Goal: Navigation & Orientation: Find specific page/section

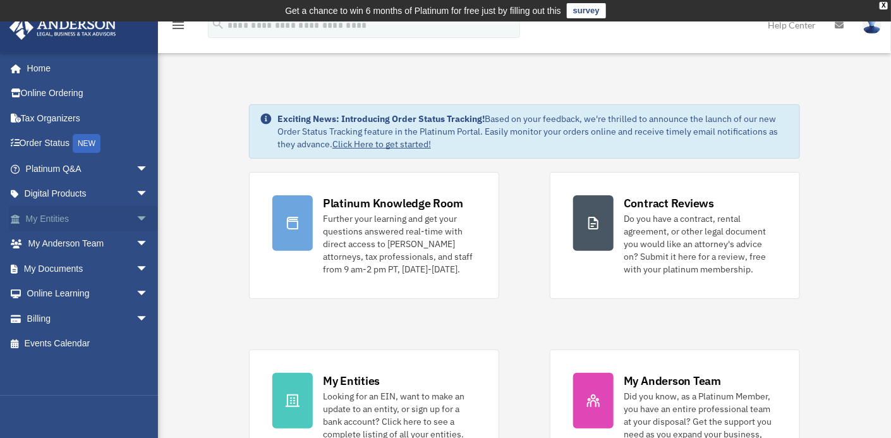
click at [136, 220] on span "arrow_drop_down" at bounding box center [148, 219] width 25 height 26
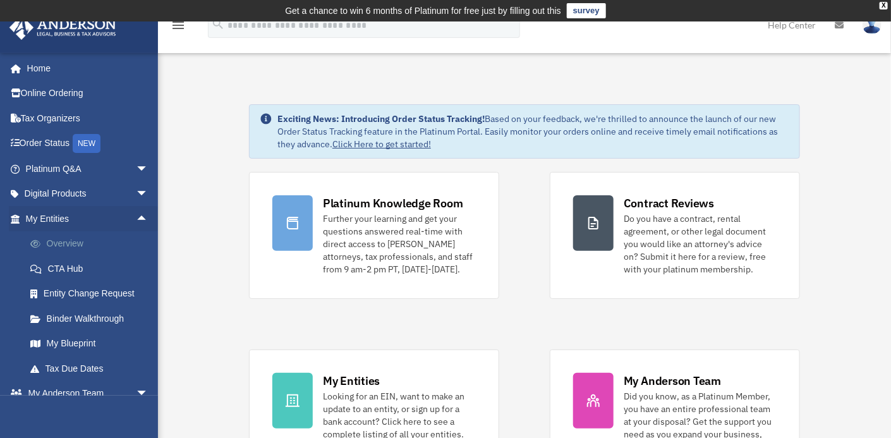
click at [81, 239] on link "Overview" at bounding box center [93, 243] width 150 height 25
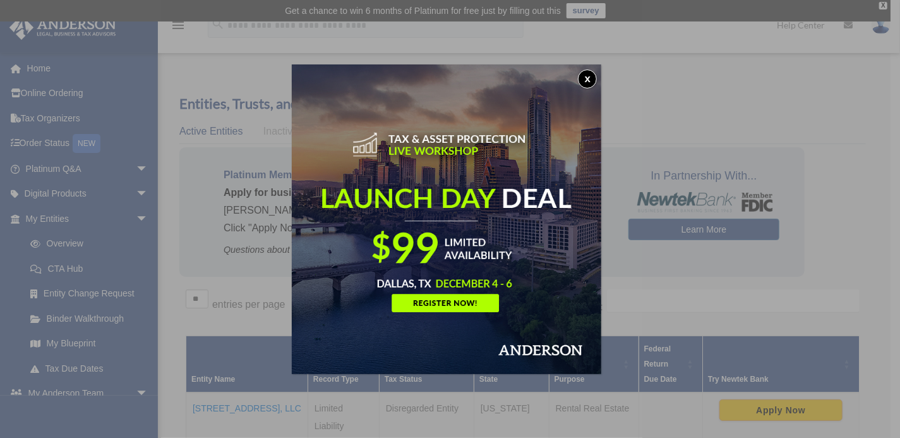
click at [594, 80] on button "x" at bounding box center [587, 78] width 19 height 19
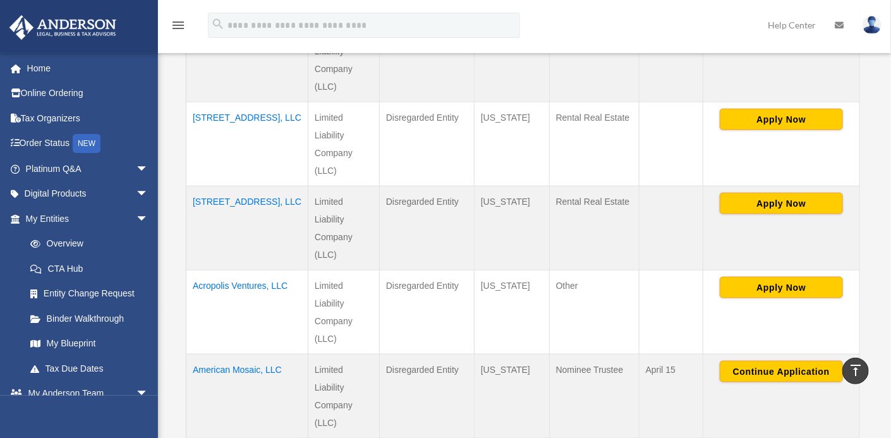
scroll to position [556, 0]
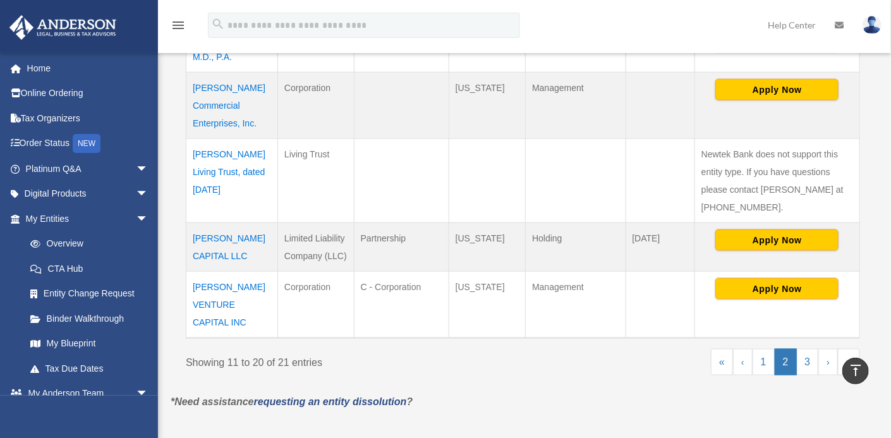
scroll to position [626, 0]
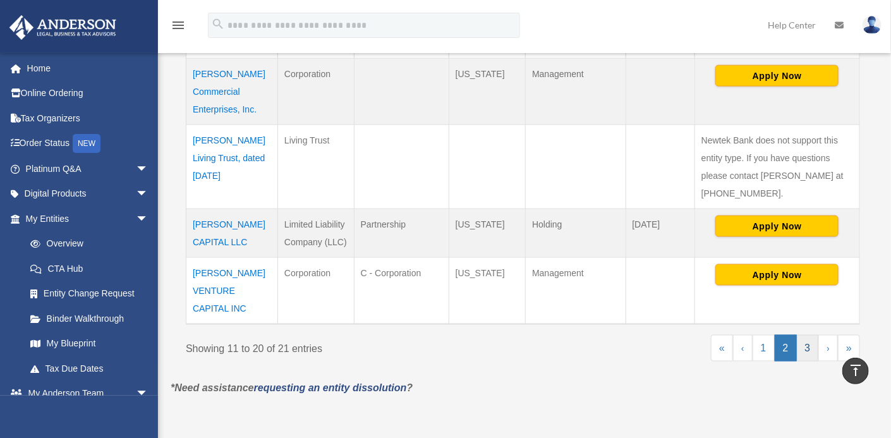
click at [811, 335] on link "3" at bounding box center [808, 348] width 22 height 27
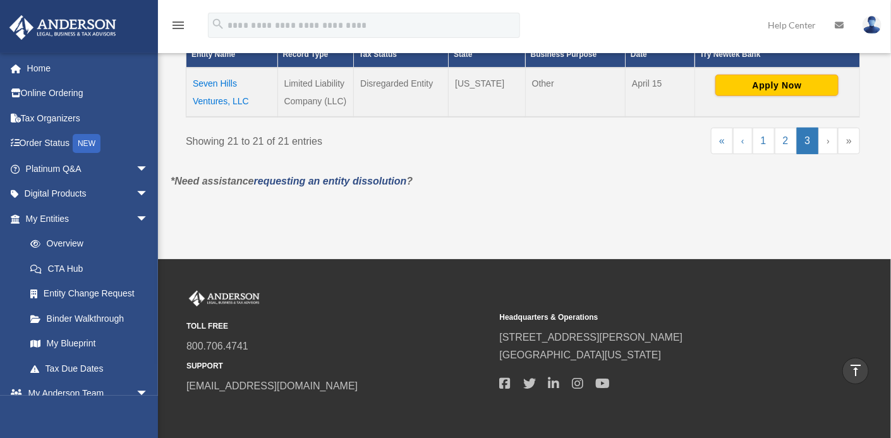
scroll to position [287, 0]
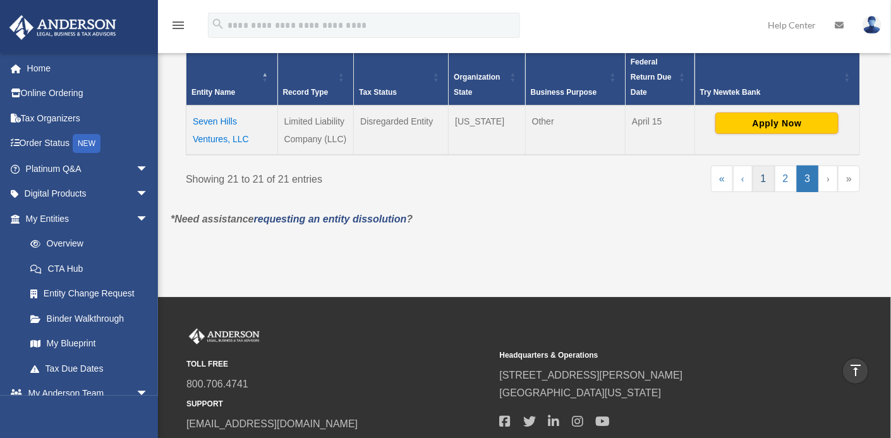
click at [768, 176] on link "1" at bounding box center [763, 179] width 22 height 27
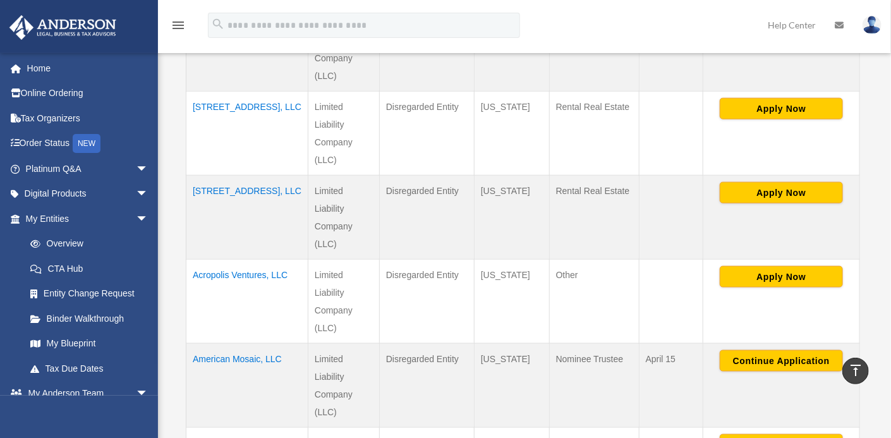
scroll to position [565, 0]
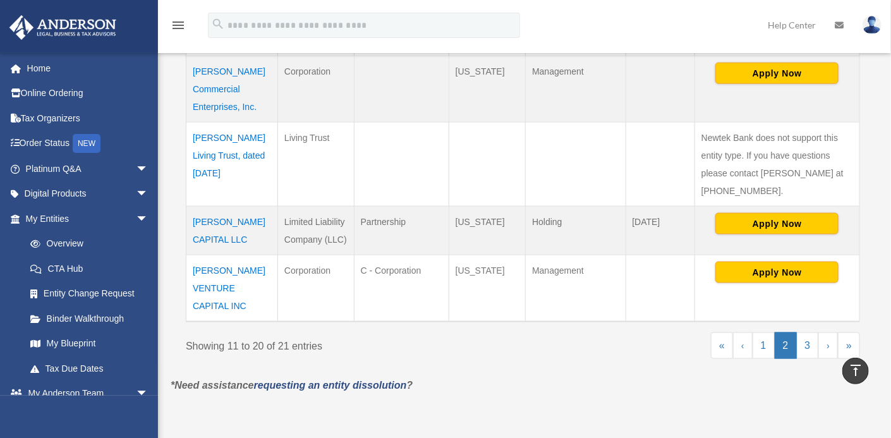
scroll to position [648, 0]
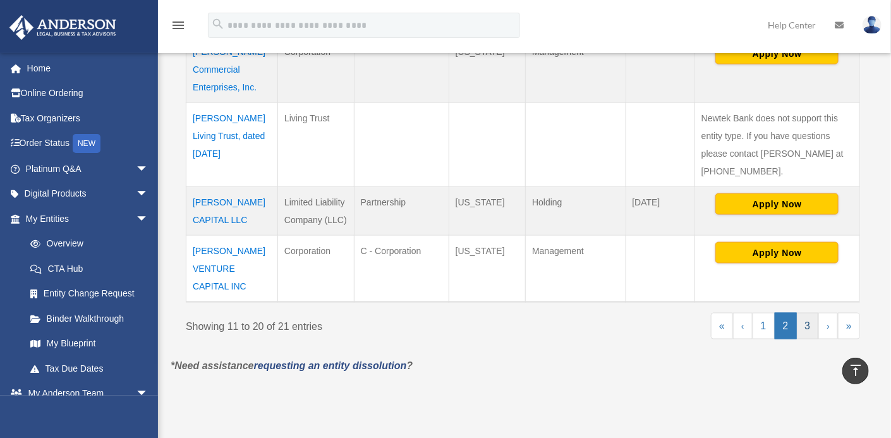
click at [805, 313] on link "3" at bounding box center [808, 326] width 22 height 27
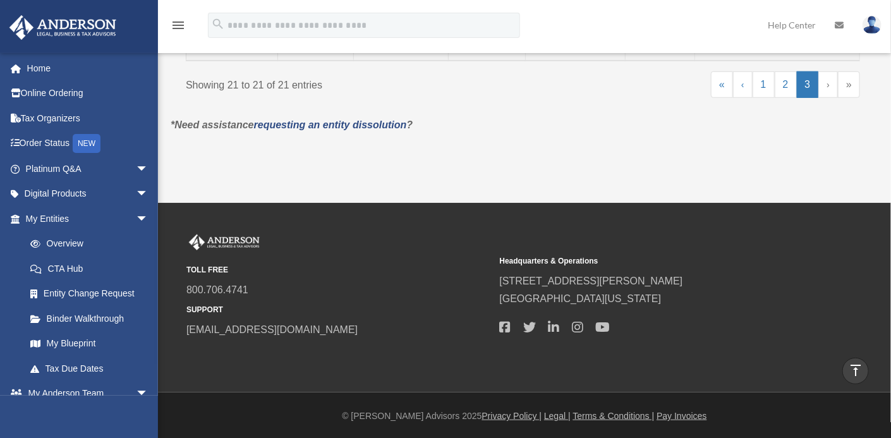
scroll to position [153, 0]
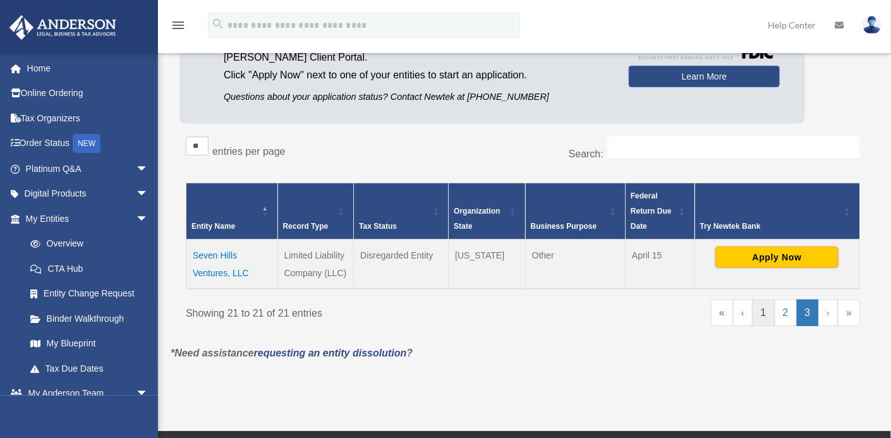
click at [768, 311] on link "1" at bounding box center [763, 312] width 22 height 27
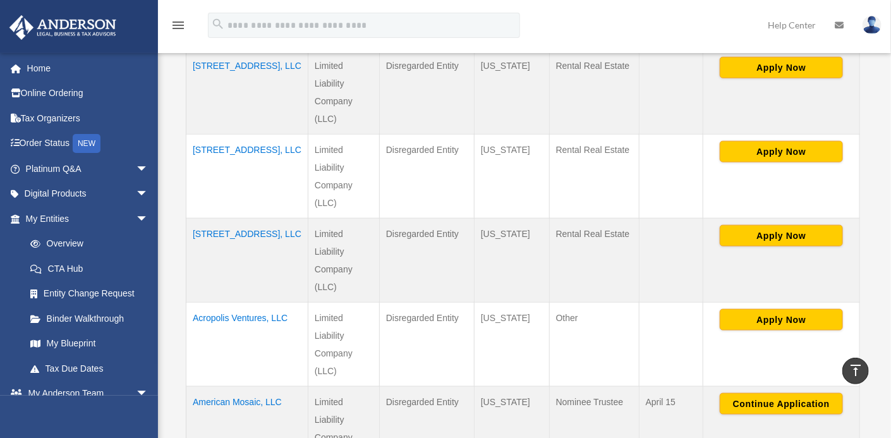
scroll to position [502, 0]
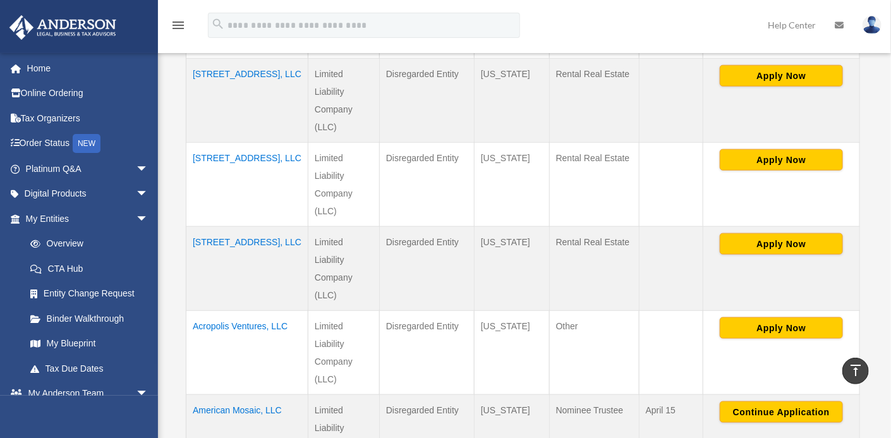
click at [207, 311] on td "Acropolis Ventures, LLC" at bounding box center [247, 353] width 122 height 84
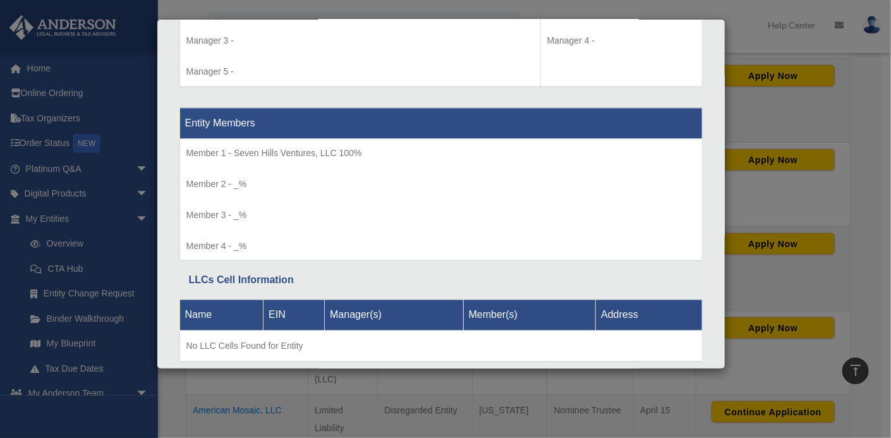
scroll to position [1263, 0]
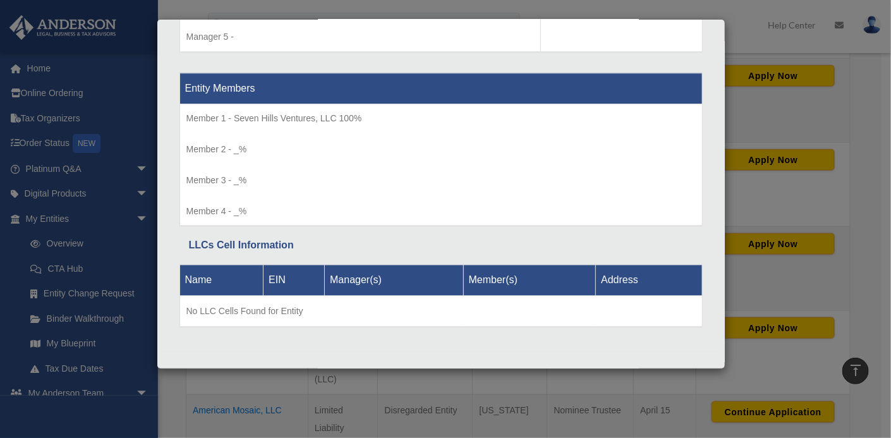
click at [88, 322] on div "Details × Articles Sent Organizational Date" at bounding box center [445, 219] width 891 height 438
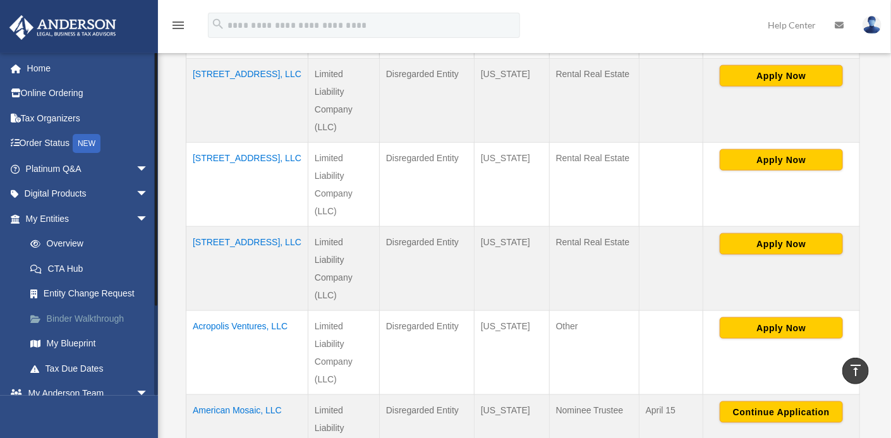
click at [73, 316] on link "Binder Walkthrough" at bounding box center [93, 318] width 150 height 25
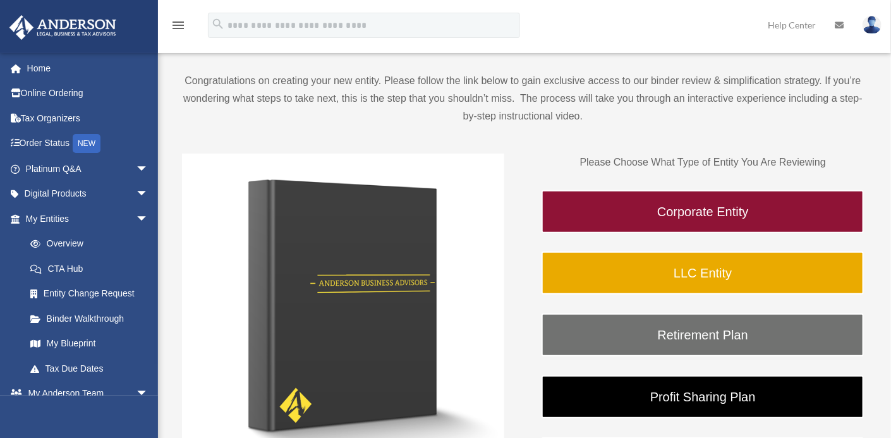
scroll to position [124, 0]
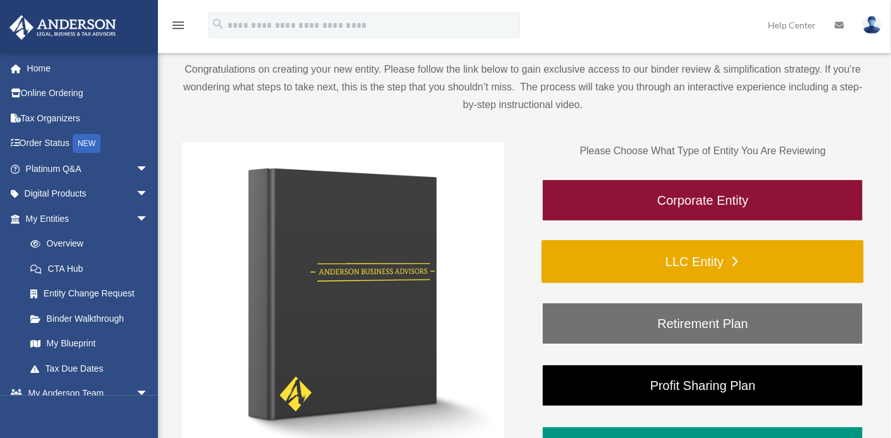
click at [704, 258] on link "LLC Entity" at bounding box center [702, 261] width 322 height 43
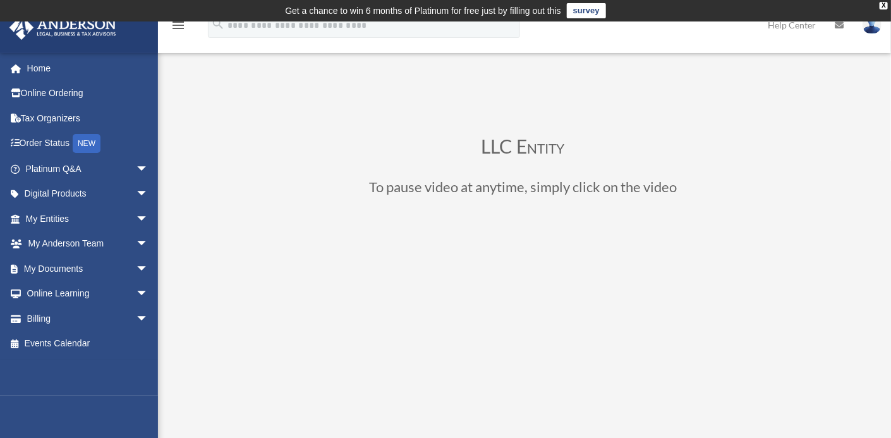
scroll to position [589, 0]
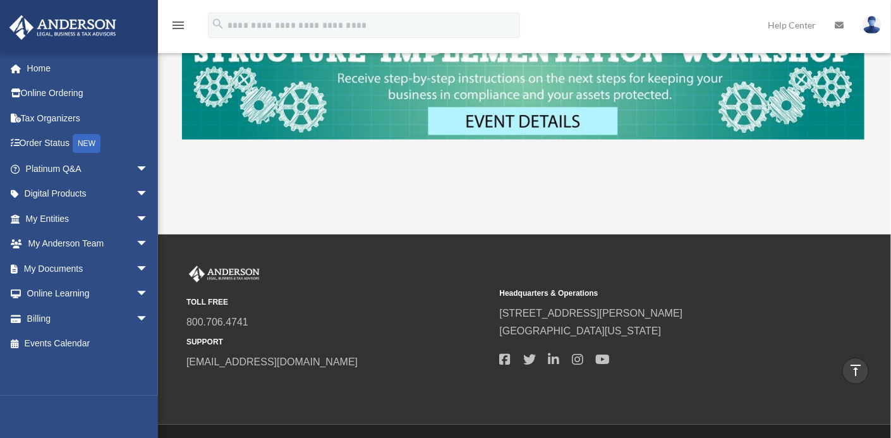
click at [524, 122] on img at bounding box center [523, 86] width 682 height 107
click at [136, 192] on span "arrow_drop_down" at bounding box center [148, 194] width 25 height 26
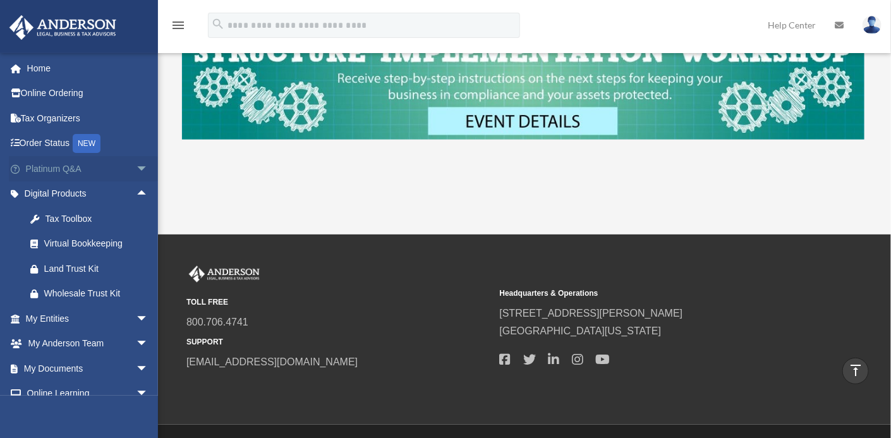
click at [116, 167] on link "Platinum Q&A arrow_drop_down" at bounding box center [88, 168] width 159 height 25
click at [60, 138] on link "Order Status NEW" at bounding box center [88, 144] width 159 height 26
